Goal: Transaction & Acquisition: Book appointment/travel/reservation

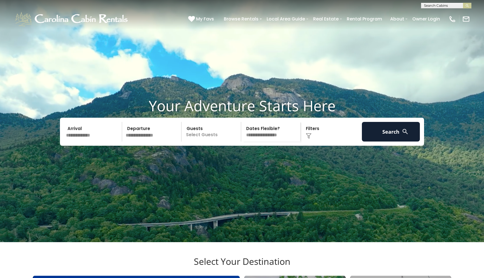
click at [336, 197] on video at bounding box center [242, 121] width 484 height 242
click at [90, 141] on input "text" at bounding box center [93, 132] width 58 height 20
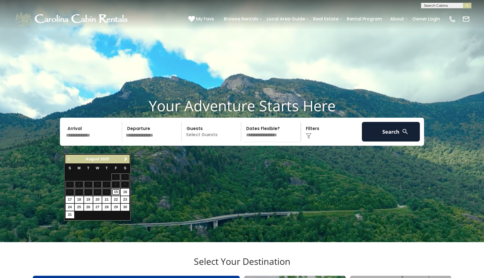
click at [116, 191] on link "15" at bounding box center [115, 192] width 9 height 7
type input "*******"
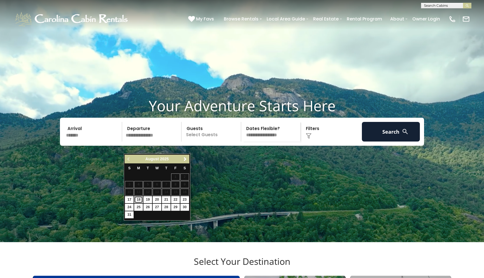
click at [137, 200] on link "18" at bounding box center [138, 199] width 9 height 7
type input "*******"
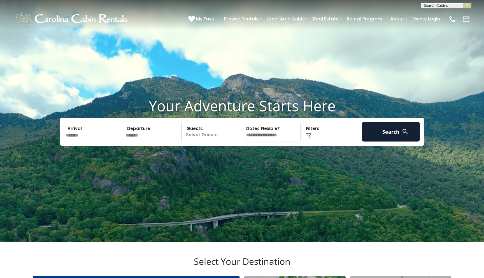
click at [203, 141] on p "Select Guests" at bounding box center [212, 132] width 58 height 20
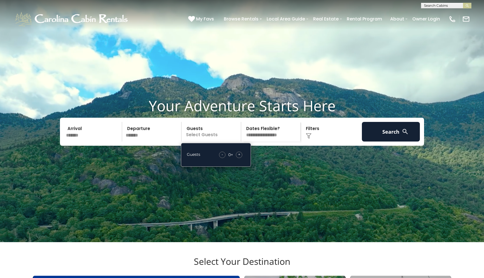
click at [240, 157] on span "+" at bounding box center [239, 155] width 2 height 6
click at [336, 141] on button "Search" at bounding box center [391, 132] width 58 height 20
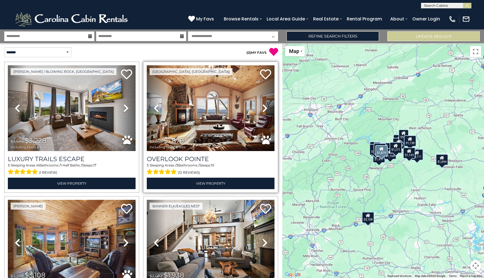
click at [266, 164] on div "5 Sleeping Areas / 3 Bathrooms / Sleeps: 10 (12 reviews)" at bounding box center [211, 169] width 128 height 13
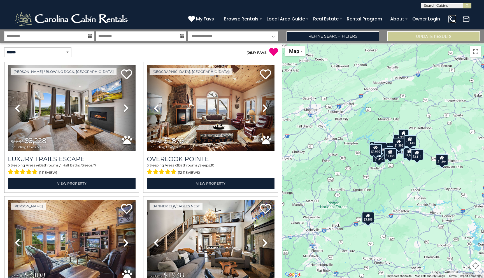
click at [453, 19] on img at bounding box center [452, 19] width 8 height 8
click at [127, 23] on img at bounding box center [72, 19] width 116 height 17
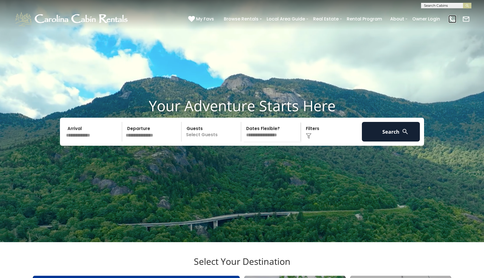
click at [453, 19] on img at bounding box center [452, 19] width 8 height 8
click at [99, 141] on input "text" at bounding box center [93, 132] width 58 height 20
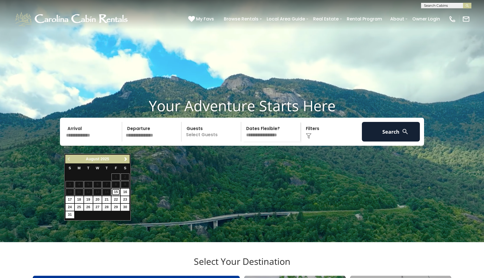
click at [116, 191] on link "15" at bounding box center [115, 192] width 9 height 7
type input "*******"
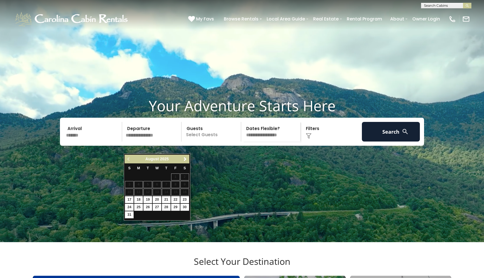
click at [201, 141] on p "Select Guests" at bounding box center [212, 132] width 58 height 20
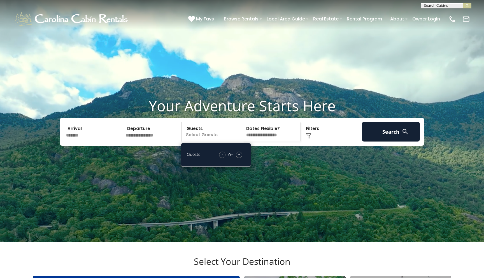
click at [240, 157] on span "+" at bounding box center [239, 155] width 2 height 6
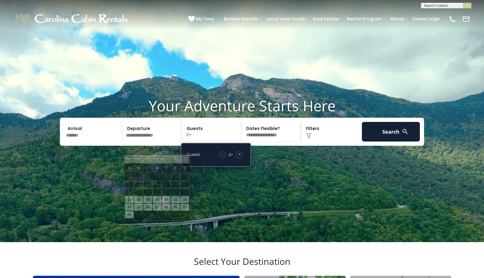
click at [148, 141] on input "text" at bounding box center [153, 132] width 58 height 20
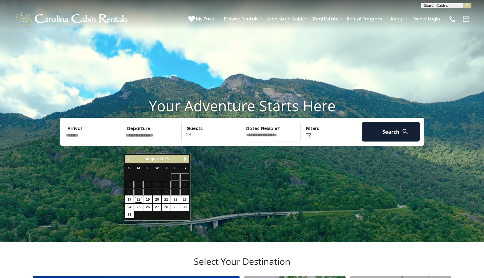
click at [138, 199] on link "18" at bounding box center [138, 199] width 9 height 7
type input "*******"
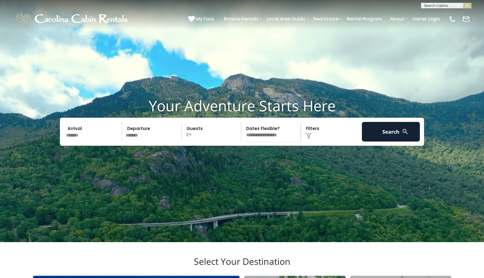
click at [97, 63] on video at bounding box center [242, 121] width 484 height 242
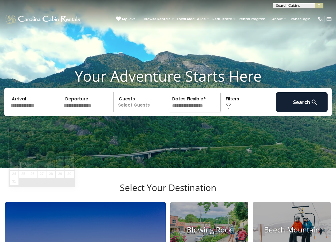
click at [39, 112] on input "text" at bounding box center [34, 102] width 52 height 20
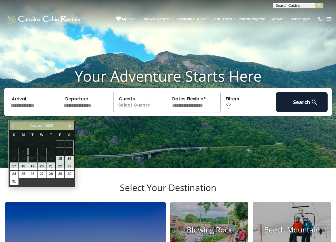
scroll to position [0, 0]
click at [279, 6] on input "text" at bounding box center [297, 7] width 49 height 6
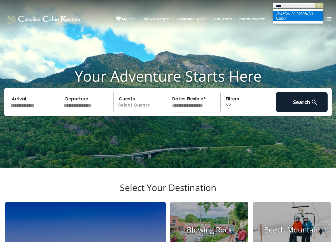
type input "****"
click at [293, 14] on li "Budd ys Cabin" at bounding box center [298, 16] width 50 height 10
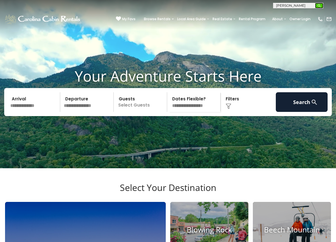
click at [318, 5] on img "submit" at bounding box center [319, 6] width 4 height 4
click at [320, 5] on img "submit" at bounding box center [319, 6] width 4 height 4
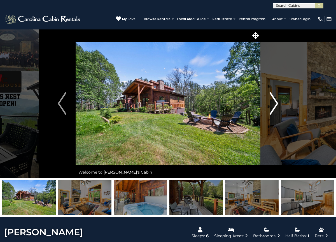
click at [276, 103] on img "Next" at bounding box center [274, 103] width 8 height 22
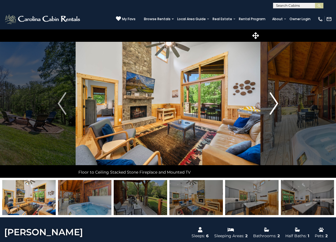
click at [276, 103] on img "Next" at bounding box center [274, 103] width 8 height 22
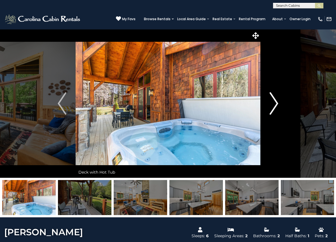
click at [276, 103] on img "Next" at bounding box center [274, 103] width 8 height 22
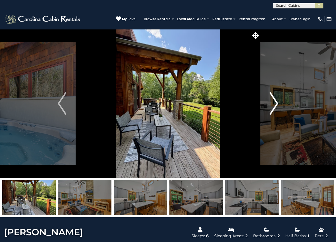
click at [276, 103] on img "Next" at bounding box center [274, 103] width 8 height 22
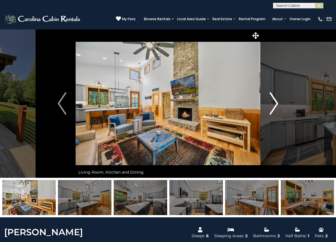
click at [276, 103] on img "Next" at bounding box center [274, 103] width 8 height 22
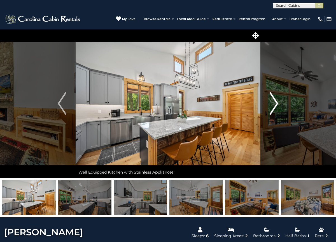
click at [276, 103] on img "Next" at bounding box center [274, 103] width 8 height 22
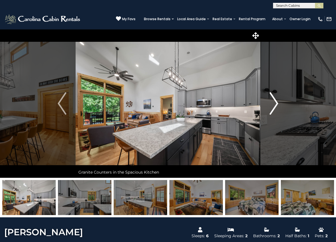
click at [276, 103] on img "Next" at bounding box center [274, 103] width 8 height 22
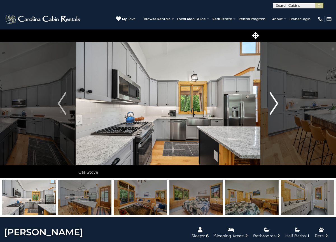
click at [276, 103] on img "Next" at bounding box center [274, 103] width 8 height 22
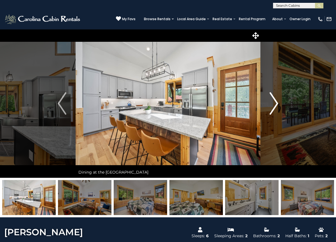
click at [276, 103] on img "Next" at bounding box center [274, 103] width 8 height 22
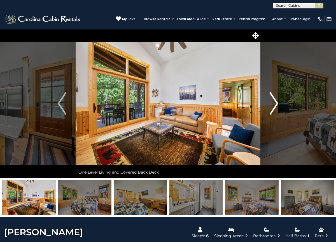
click at [276, 103] on img "Next" at bounding box center [274, 103] width 8 height 22
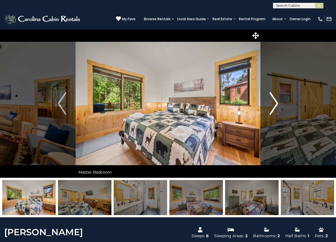
click at [276, 103] on img "Next" at bounding box center [274, 103] width 8 height 22
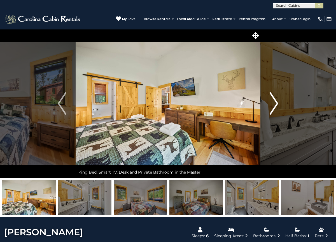
click at [276, 103] on img "Next" at bounding box center [274, 103] width 8 height 22
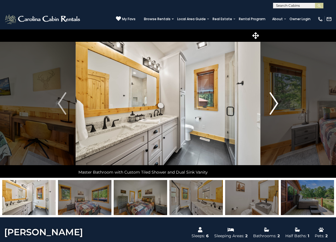
click at [276, 103] on img "Next" at bounding box center [274, 103] width 8 height 22
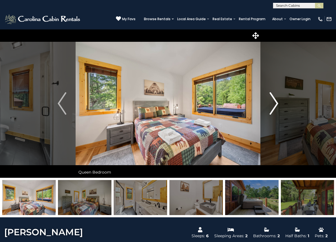
click at [276, 103] on img "Next" at bounding box center [274, 103] width 8 height 22
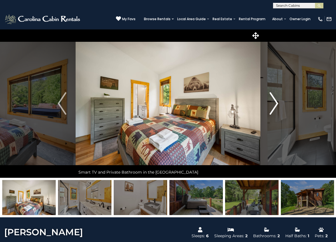
click at [276, 103] on img "Next" at bounding box center [274, 103] width 8 height 22
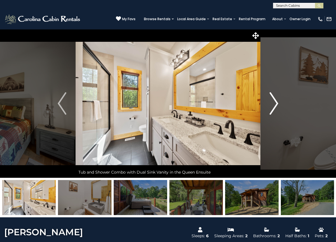
click at [276, 103] on img "Next" at bounding box center [274, 103] width 8 height 22
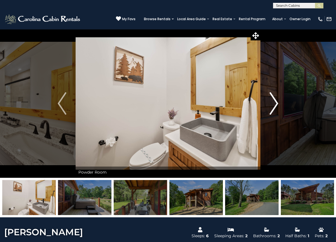
click at [276, 103] on img "Next" at bounding box center [274, 103] width 8 height 22
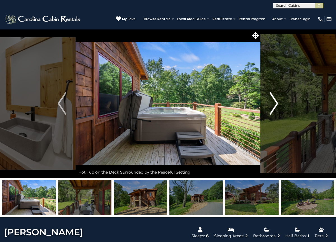
click at [276, 103] on img "Next" at bounding box center [274, 103] width 8 height 22
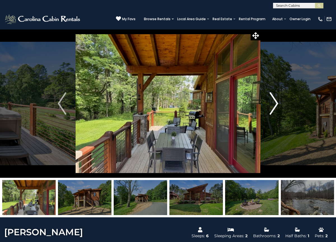
click at [276, 103] on img "Next" at bounding box center [274, 103] width 8 height 22
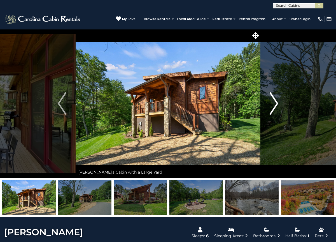
click at [275, 103] on img "Next" at bounding box center [274, 103] width 8 height 22
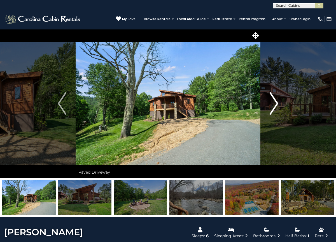
click at [275, 103] on img "Next" at bounding box center [274, 103] width 8 height 22
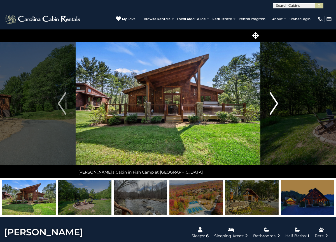
click at [275, 103] on img "Next" at bounding box center [274, 103] width 8 height 22
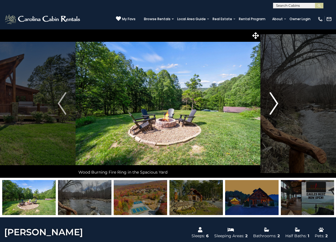
click at [275, 103] on img "Next" at bounding box center [274, 103] width 8 height 22
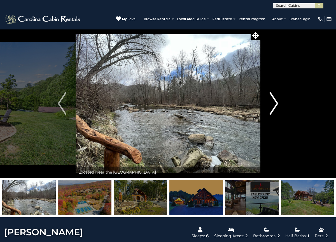
click at [275, 103] on img "Next" at bounding box center [274, 103] width 8 height 22
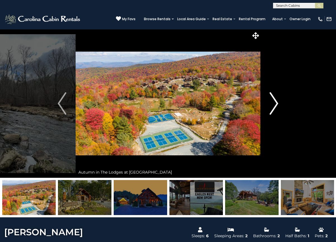
click at [275, 103] on img "Next" at bounding box center [274, 103] width 8 height 22
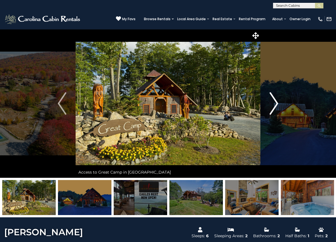
click at [275, 103] on img "Next" at bounding box center [274, 103] width 8 height 22
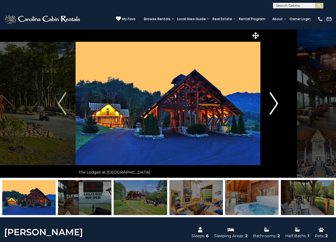
click at [275, 103] on img "Next" at bounding box center [274, 103] width 8 height 22
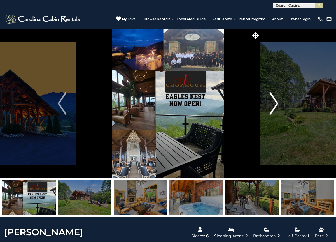
click at [275, 103] on img "Next" at bounding box center [274, 103] width 8 height 22
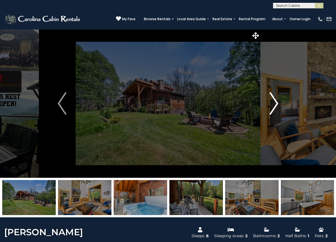
click at [275, 103] on img "Next" at bounding box center [274, 103] width 8 height 22
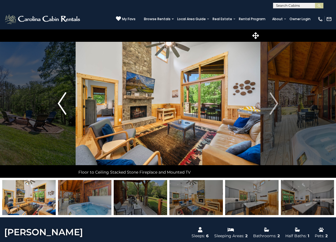
click at [63, 102] on img "Previous" at bounding box center [62, 103] width 8 height 22
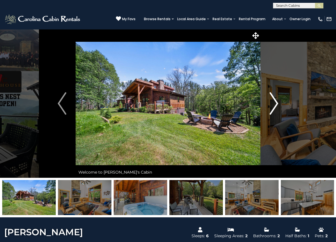
click at [277, 105] on img "Next" at bounding box center [274, 103] width 8 height 22
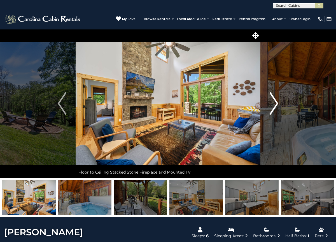
click at [277, 105] on img "Next" at bounding box center [274, 103] width 8 height 22
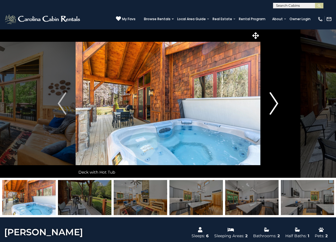
click at [277, 105] on img "Next" at bounding box center [274, 103] width 8 height 22
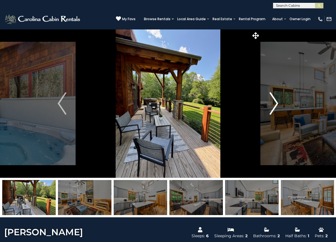
click at [277, 105] on img "Next" at bounding box center [274, 103] width 8 height 22
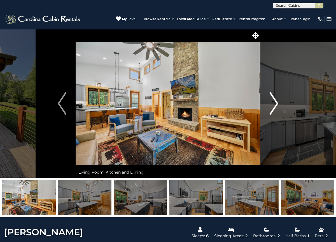
click at [277, 105] on img "Next" at bounding box center [274, 103] width 8 height 22
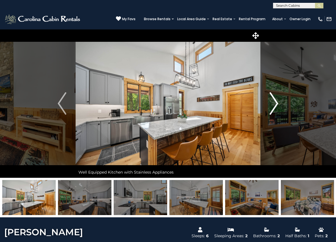
click at [277, 105] on img "Next" at bounding box center [274, 103] width 8 height 22
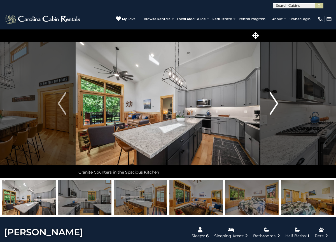
click at [277, 105] on img "Next" at bounding box center [274, 103] width 8 height 22
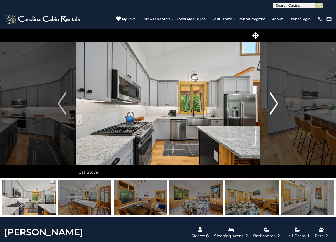
click at [277, 105] on img "Next" at bounding box center [274, 103] width 8 height 22
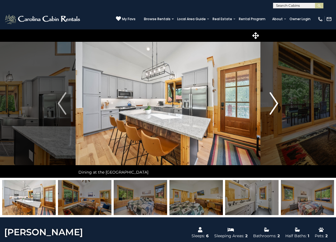
click at [277, 105] on img "Next" at bounding box center [274, 103] width 8 height 22
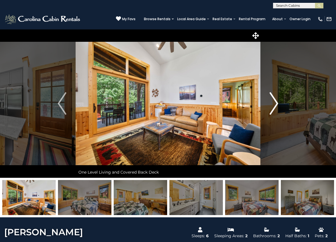
click at [277, 105] on img "Next" at bounding box center [274, 103] width 8 height 22
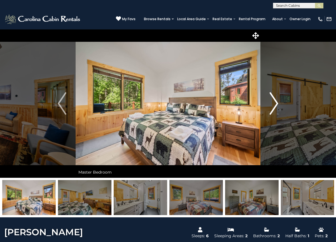
click at [277, 105] on img "Next" at bounding box center [274, 103] width 8 height 22
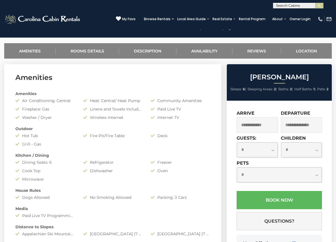
scroll to position [213, 0]
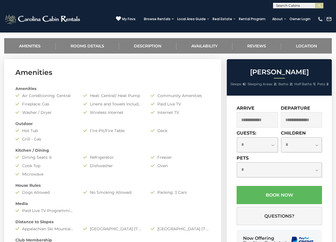
click at [255, 118] on input "text" at bounding box center [257, 119] width 41 height 15
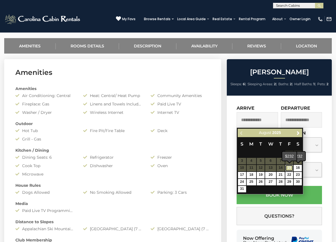
click at [289, 168] on link "15" at bounding box center [289, 168] width 8 height 6
type input "**********"
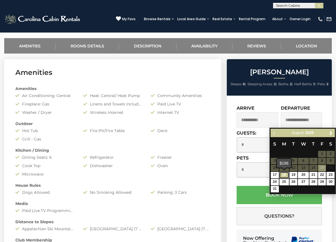
click at [285, 175] on link "18" at bounding box center [285, 175] width 10 height 6
type input "**********"
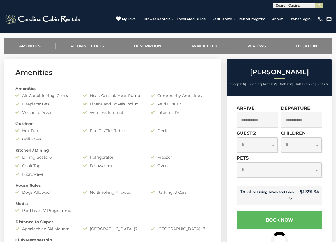
click at [269, 146] on select "**********" at bounding box center [257, 144] width 41 height 15
select select "*"
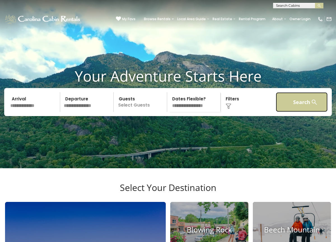
click at [299, 112] on button "Search" at bounding box center [302, 102] width 52 height 20
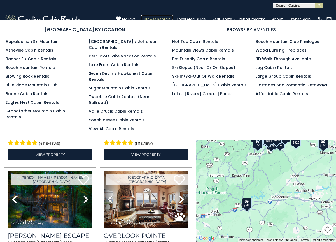
click at [163, 18] on link "Browse Rentals" at bounding box center [157, 19] width 32 height 8
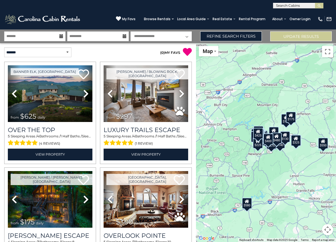
scroll to position [0, 0]
click at [280, 5] on input "text" at bounding box center [297, 7] width 49 height 6
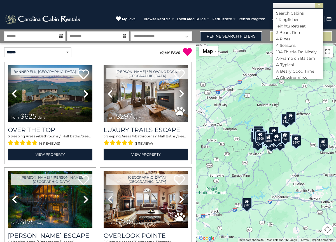
click at [62, 36] on icon at bounding box center [61, 36] width 4 height 4
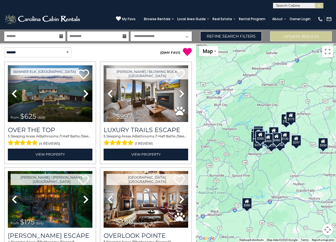
click at [62, 36] on icon at bounding box center [61, 36] width 4 height 4
click at [52, 34] on input "text" at bounding box center [34, 36] width 61 height 10
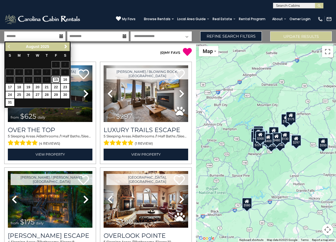
click at [55, 80] on link "15" at bounding box center [56, 79] width 9 height 7
type input "*******"
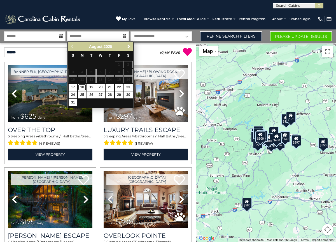
click at [81, 87] on link "18" at bounding box center [82, 87] width 9 height 7
type input "*******"
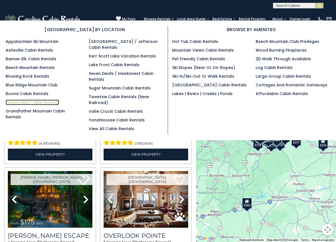
click at [50, 103] on link "Eagles Nest Cabin Rentals" at bounding box center [32, 102] width 53 height 6
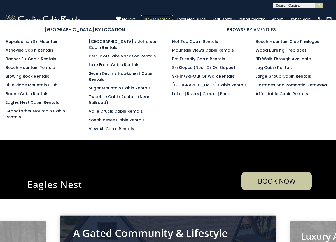
click at [160, 18] on link "Browse Rentals" at bounding box center [157, 19] width 32 height 8
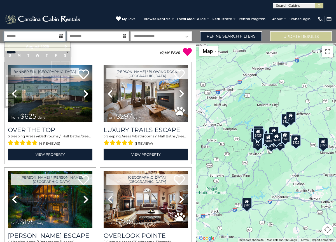
click at [29, 34] on input "text" at bounding box center [34, 36] width 61 height 10
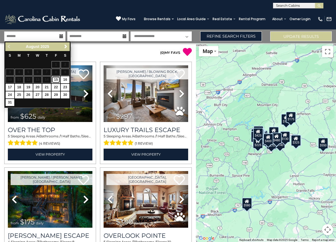
click at [56, 81] on link "15" at bounding box center [56, 79] width 9 height 7
type input "*******"
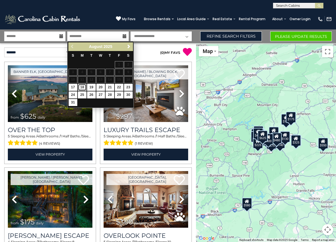
click at [82, 87] on link "18" at bounding box center [82, 87] width 9 height 7
type input "*******"
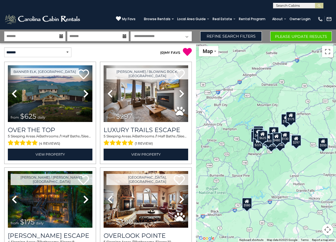
click at [182, 36] on select "**********" at bounding box center [161, 36] width 61 height 10
click at [66, 52] on select "**********" at bounding box center [37, 52] width 67 height 10
select select "**********"
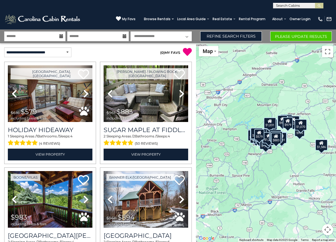
click at [152, 51] on p "( 0 ) MY FAVS" at bounding box center [145, 51] width 94 height 9
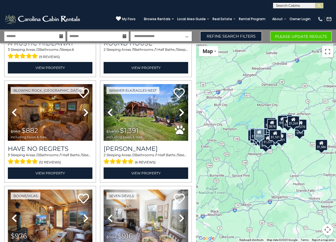
scroll to position [301, 0]
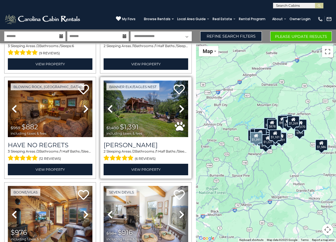
click at [158, 118] on img at bounding box center [146, 108] width 85 height 57
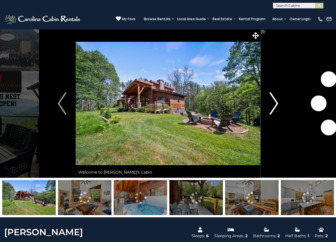
click at [276, 102] on img "Next" at bounding box center [274, 103] width 8 height 22
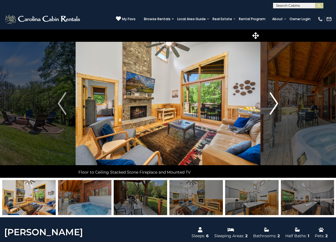
click at [276, 102] on img "Next" at bounding box center [274, 103] width 8 height 22
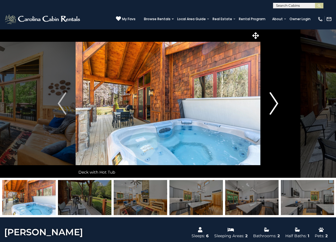
click at [276, 102] on img "Next" at bounding box center [274, 103] width 8 height 22
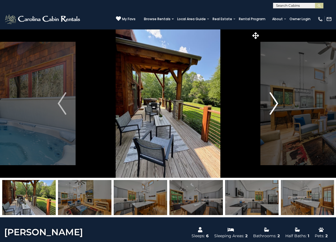
click at [276, 102] on img "Next" at bounding box center [274, 103] width 8 height 22
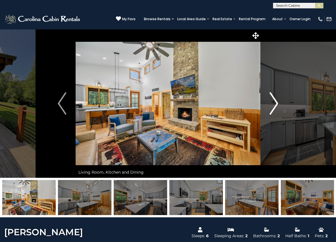
click at [276, 102] on img "Next" at bounding box center [274, 103] width 8 height 22
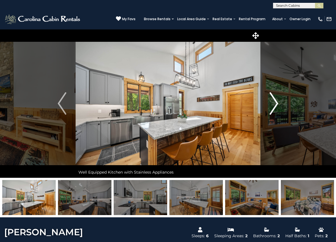
click at [276, 102] on img "Next" at bounding box center [274, 103] width 8 height 22
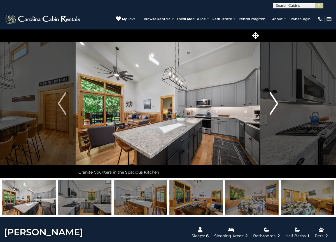
click at [276, 102] on img "Next" at bounding box center [274, 103] width 8 height 22
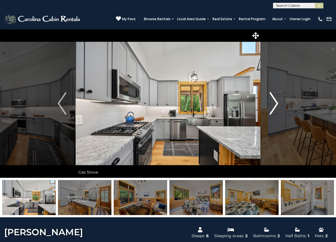
click at [276, 102] on img "Next" at bounding box center [274, 103] width 8 height 22
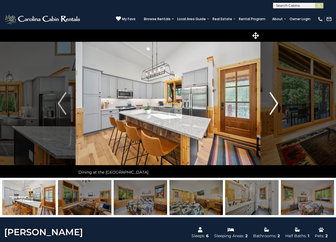
click at [276, 102] on img "Next" at bounding box center [274, 103] width 8 height 22
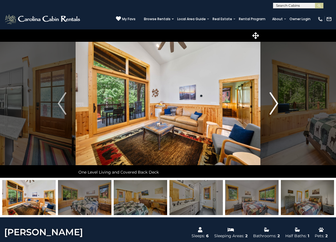
click at [276, 102] on img "Next" at bounding box center [274, 103] width 8 height 22
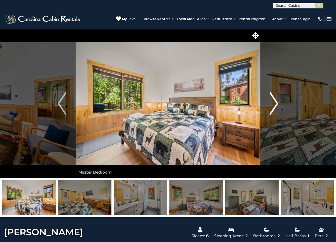
click at [276, 102] on img "Next" at bounding box center [274, 103] width 8 height 22
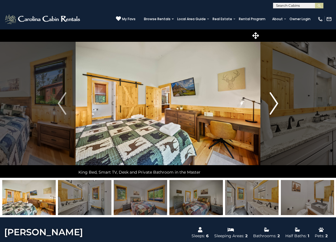
click at [276, 102] on img "Next" at bounding box center [274, 103] width 8 height 22
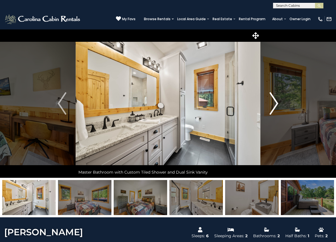
click at [276, 102] on img "Next" at bounding box center [274, 103] width 8 height 22
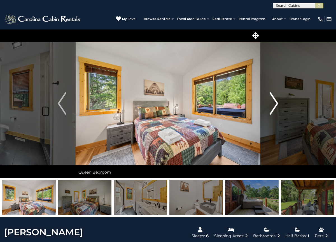
click at [276, 102] on img "Next" at bounding box center [274, 103] width 8 height 22
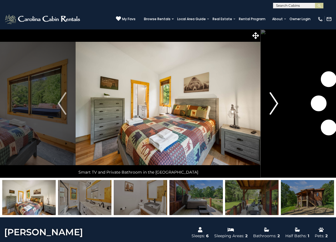
click at [276, 102] on img "Next" at bounding box center [274, 103] width 8 height 22
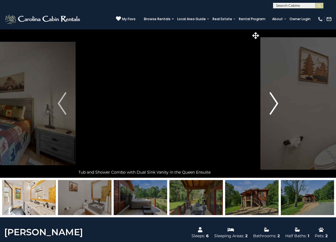
click at [276, 102] on img "Next" at bounding box center [274, 103] width 8 height 22
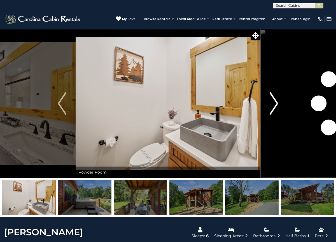
click at [276, 102] on img "Next" at bounding box center [274, 103] width 8 height 22
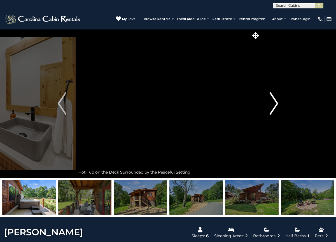
click at [276, 102] on img "Next" at bounding box center [274, 103] width 8 height 22
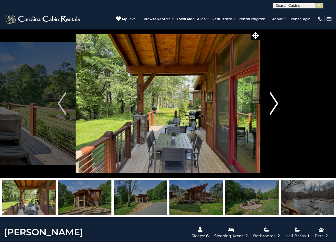
click at [276, 102] on img "Next" at bounding box center [274, 103] width 8 height 22
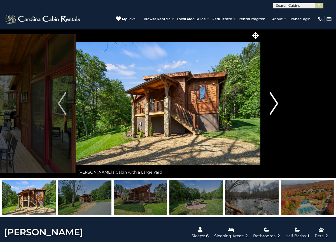
click at [276, 102] on img "Next" at bounding box center [274, 103] width 8 height 22
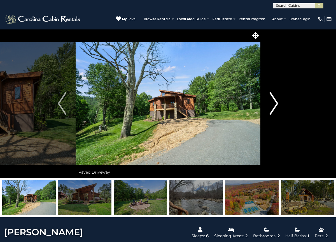
click at [276, 102] on img "Next" at bounding box center [274, 103] width 8 height 22
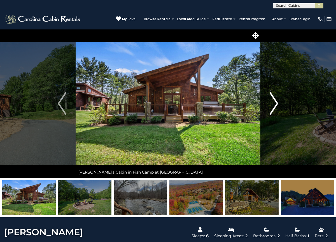
click at [276, 102] on img "Next" at bounding box center [274, 103] width 8 height 22
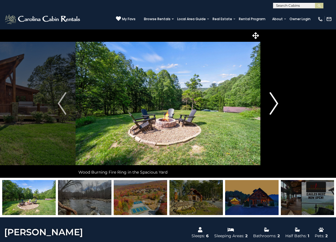
click at [276, 102] on img "Next" at bounding box center [274, 103] width 8 height 22
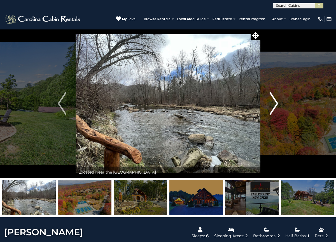
click at [276, 102] on img "Next" at bounding box center [274, 103] width 8 height 22
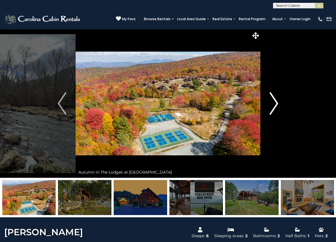
click at [276, 102] on img "Next" at bounding box center [274, 103] width 8 height 22
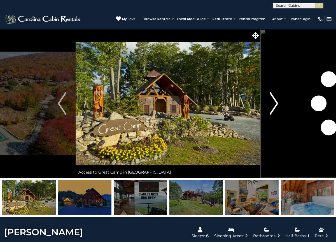
click at [276, 102] on img "Next" at bounding box center [274, 103] width 8 height 22
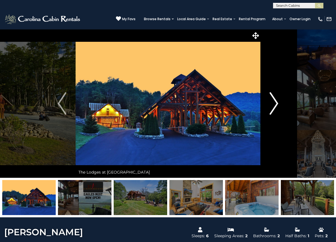
click at [276, 102] on img "Next" at bounding box center [274, 103] width 8 height 22
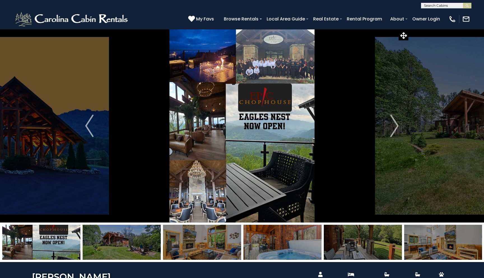
scroll to position [0, 0]
click at [336, 6] on input "text" at bounding box center [445, 7] width 49 height 6
type input "******"
click at [336, 14] on li "Red Ha wk Creek" at bounding box center [446, 13] width 50 height 5
click at [336, 4] on img "submit" at bounding box center [467, 6] width 4 height 4
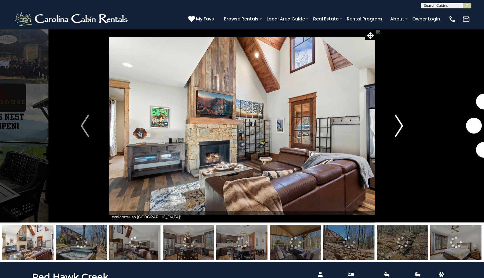
click at [402, 124] on img "Next" at bounding box center [399, 126] width 8 height 22
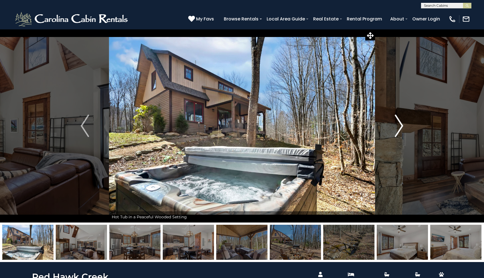
click at [402, 124] on img "Next" at bounding box center [399, 126] width 8 height 22
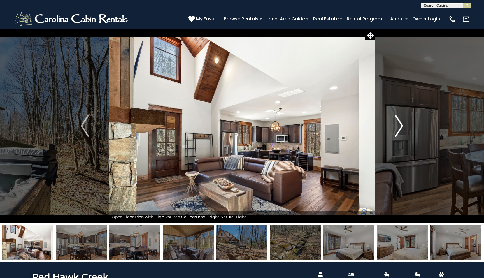
click at [402, 124] on img "Next" at bounding box center [399, 126] width 8 height 22
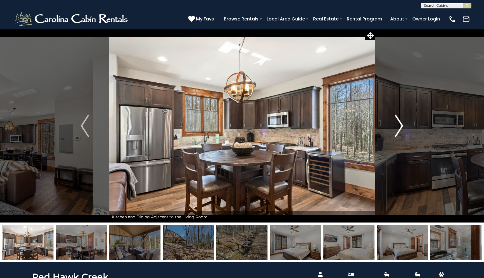
click at [402, 124] on img "Next" at bounding box center [399, 126] width 8 height 22
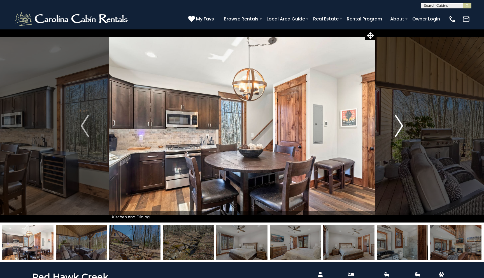
click at [401, 125] on img "Next" at bounding box center [399, 126] width 8 height 22
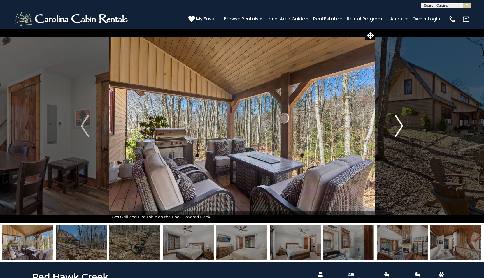
click at [401, 125] on img "Next" at bounding box center [399, 126] width 8 height 22
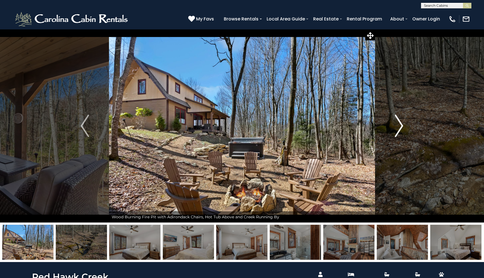
click at [401, 125] on img "Next" at bounding box center [399, 126] width 8 height 22
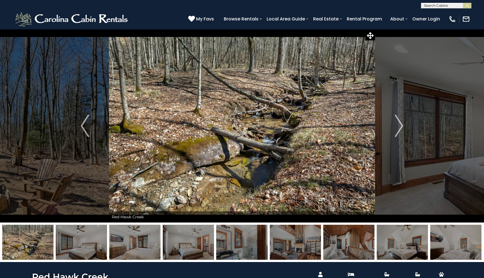
click at [457, 4] on input "text" at bounding box center [445, 7] width 49 height 6
type input "*******"
click at [450, 14] on li "The Boo zy Bear Lodge" at bounding box center [446, 13] width 50 height 5
click at [467, 5] on img "submit" at bounding box center [467, 6] width 4 height 4
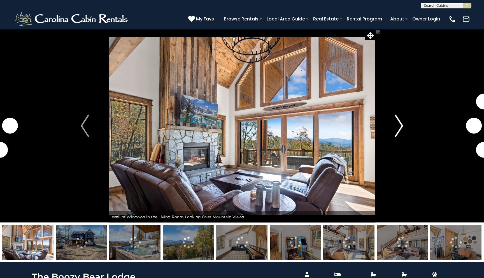
click at [400, 125] on img "Next" at bounding box center [399, 126] width 8 height 22
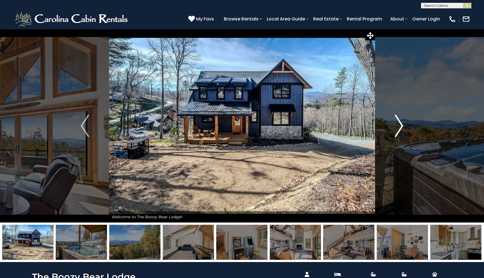
click at [400, 125] on img "Next" at bounding box center [399, 126] width 8 height 22
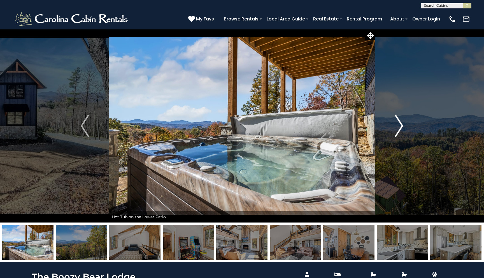
click at [400, 125] on img "Next" at bounding box center [399, 126] width 8 height 22
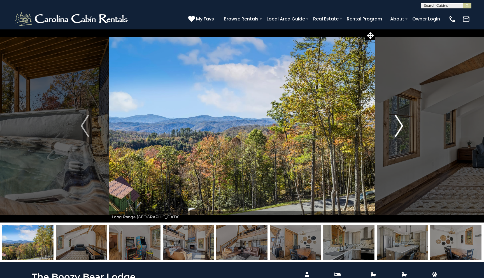
click at [400, 125] on img "Next" at bounding box center [399, 126] width 8 height 22
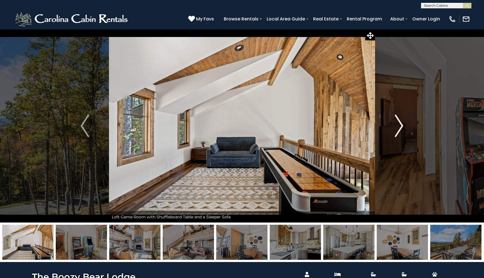
click at [400, 125] on img "Next" at bounding box center [399, 126] width 8 height 22
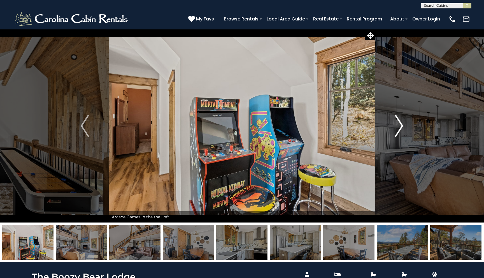
click at [400, 125] on img "Next" at bounding box center [399, 126] width 8 height 22
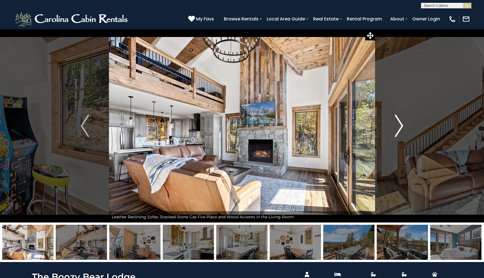
click at [400, 125] on img "Next" at bounding box center [399, 126] width 8 height 22
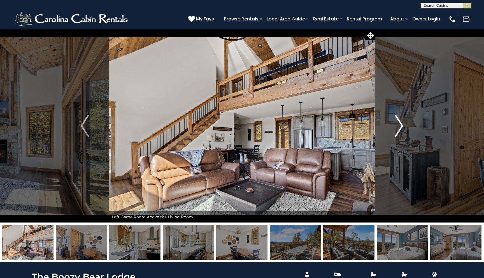
click at [400, 125] on img "Next" at bounding box center [399, 126] width 8 height 22
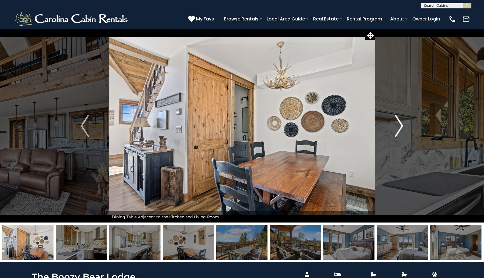
click at [400, 125] on img "Next" at bounding box center [399, 126] width 8 height 22
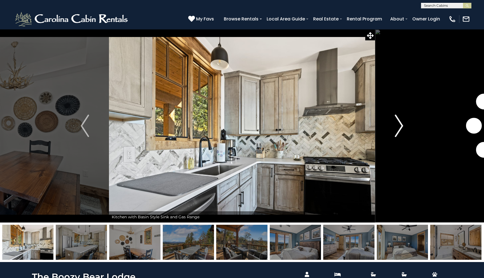
click at [400, 125] on img "Next" at bounding box center [399, 126] width 8 height 22
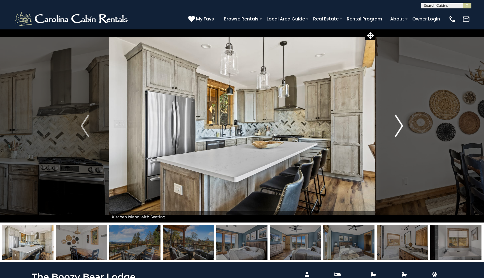
click at [400, 125] on img "Next" at bounding box center [399, 126] width 8 height 22
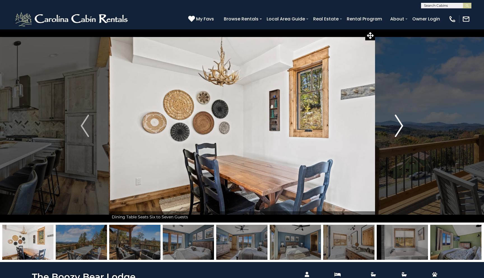
click at [400, 125] on img "Next" at bounding box center [399, 126] width 8 height 22
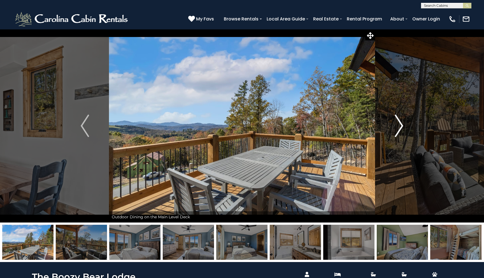
click at [400, 125] on img "Next" at bounding box center [399, 126] width 8 height 22
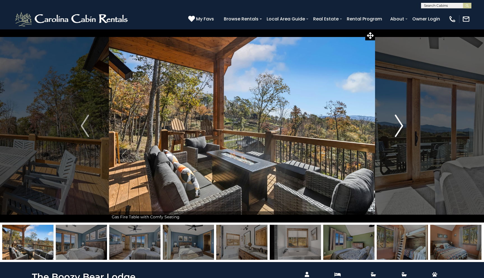
click at [400, 125] on img "Next" at bounding box center [399, 126] width 8 height 22
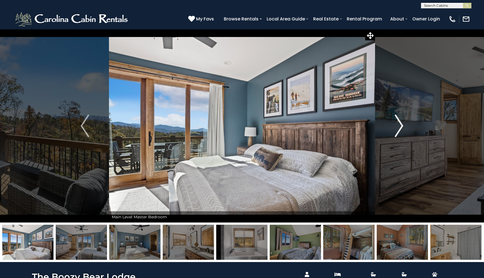
click at [400, 125] on img "Next" at bounding box center [399, 126] width 8 height 22
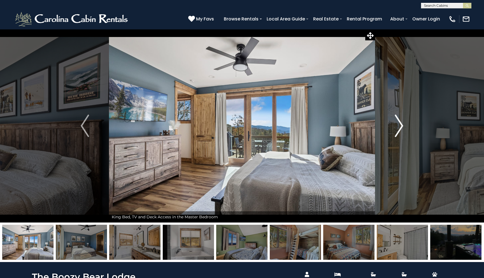
click at [400, 125] on img "Next" at bounding box center [399, 126] width 8 height 22
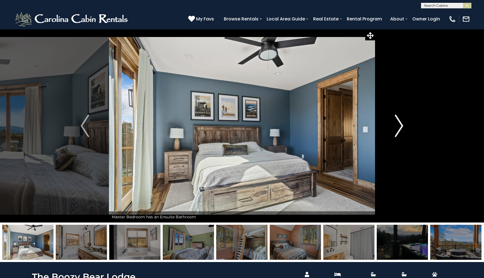
click at [400, 125] on img "Next" at bounding box center [399, 126] width 8 height 22
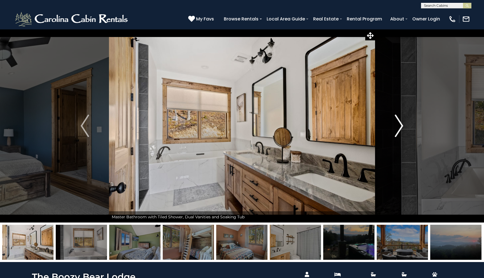
click at [400, 125] on img "Next" at bounding box center [399, 126] width 8 height 22
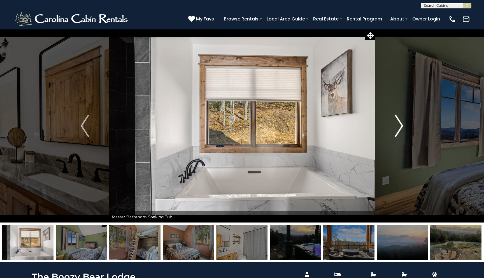
click at [400, 125] on img "Next" at bounding box center [399, 126] width 8 height 22
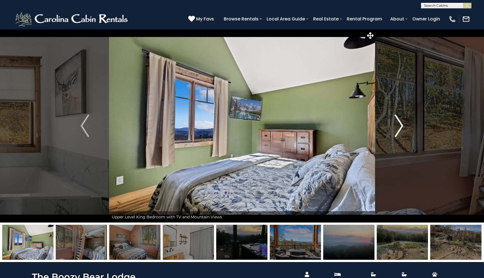
click at [400, 125] on img "Next" at bounding box center [399, 126] width 8 height 22
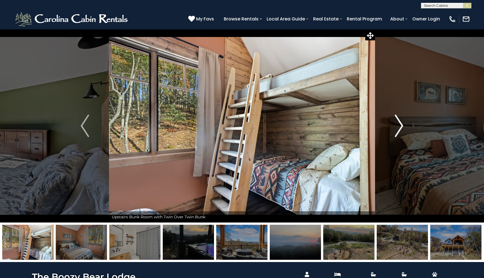
click at [400, 125] on img "Next" at bounding box center [399, 126] width 8 height 22
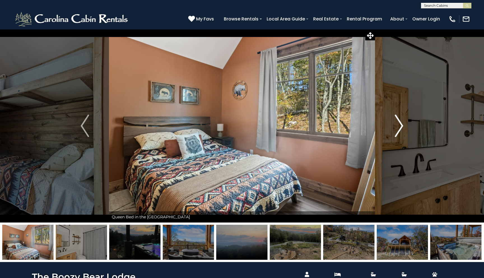
click at [400, 125] on img "Next" at bounding box center [399, 126] width 8 height 22
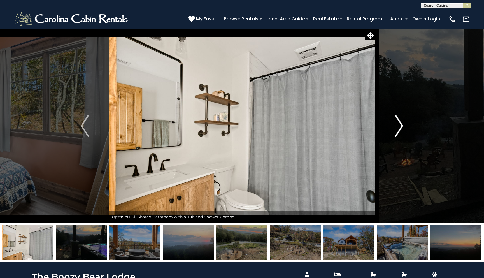
click at [400, 125] on img "Next" at bounding box center [399, 126] width 8 height 22
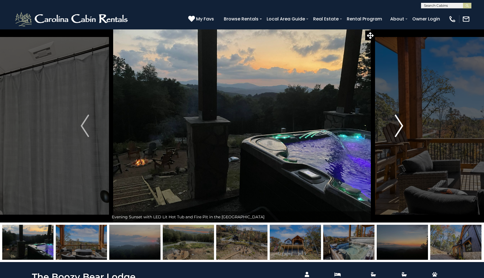
click at [400, 125] on img "Next" at bounding box center [399, 126] width 8 height 22
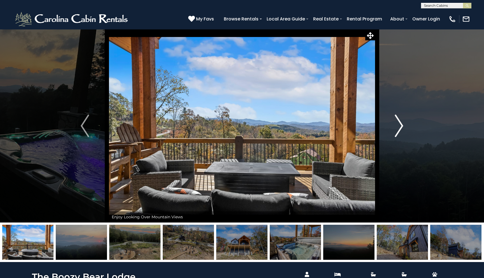
click at [400, 125] on img "Next" at bounding box center [399, 126] width 8 height 22
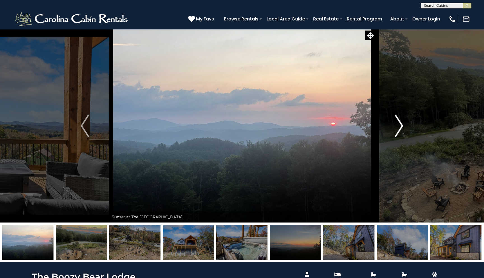
click at [400, 125] on img "Next" at bounding box center [399, 126] width 8 height 22
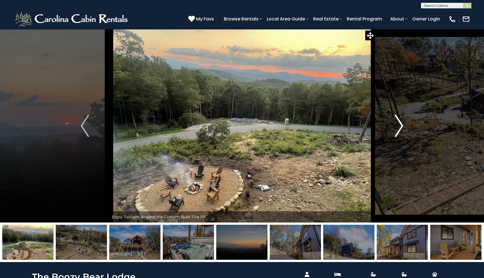
click at [400, 125] on img "Next" at bounding box center [399, 126] width 8 height 22
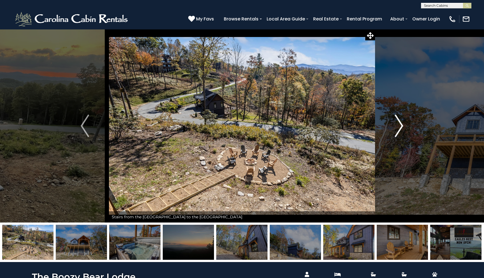
click at [400, 125] on img "Next" at bounding box center [399, 126] width 8 height 22
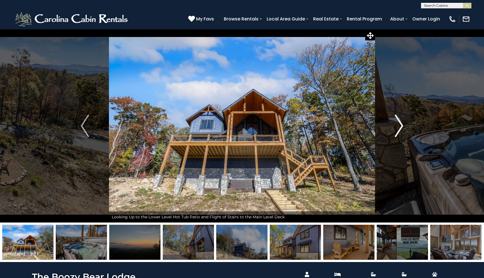
click at [400, 125] on img "Next" at bounding box center [399, 126] width 8 height 22
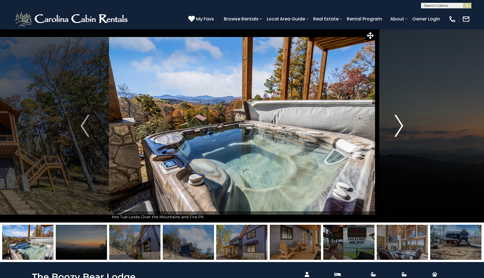
click at [400, 125] on img "Next" at bounding box center [399, 126] width 8 height 22
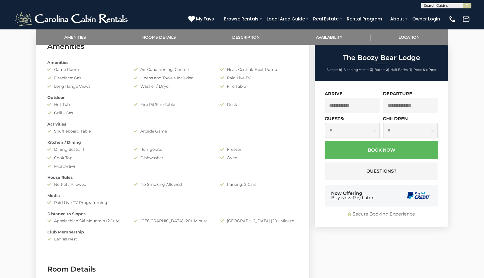
scroll to position [269, 0]
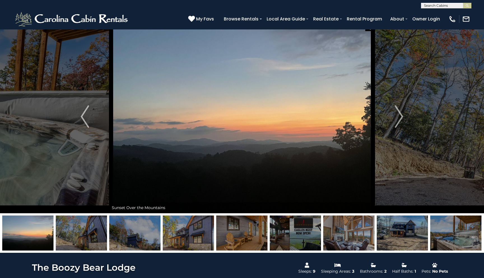
scroll to position [0, 0]
